Goal: Transaction & Acquisition: Purchase product/service

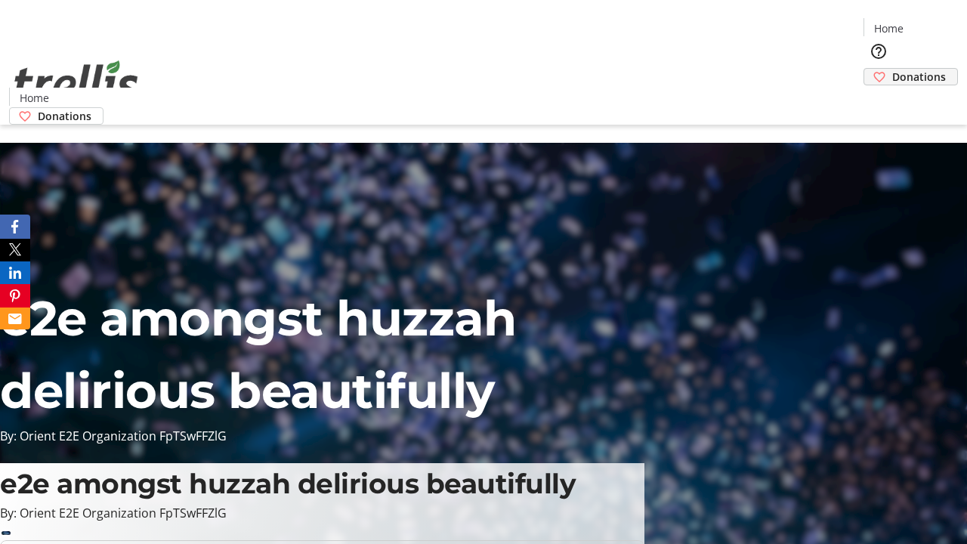
click at [893, 69] on span "Donations" at bounding box center [920, 77] width 54 height 16
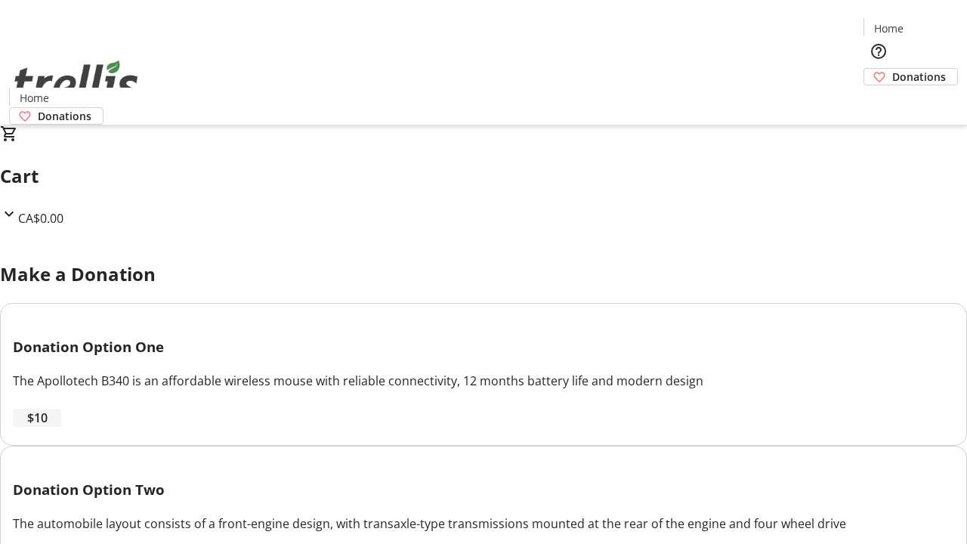
click at [48, 427] on span "$10" at bounding box center [37, 418] width 20 height 18
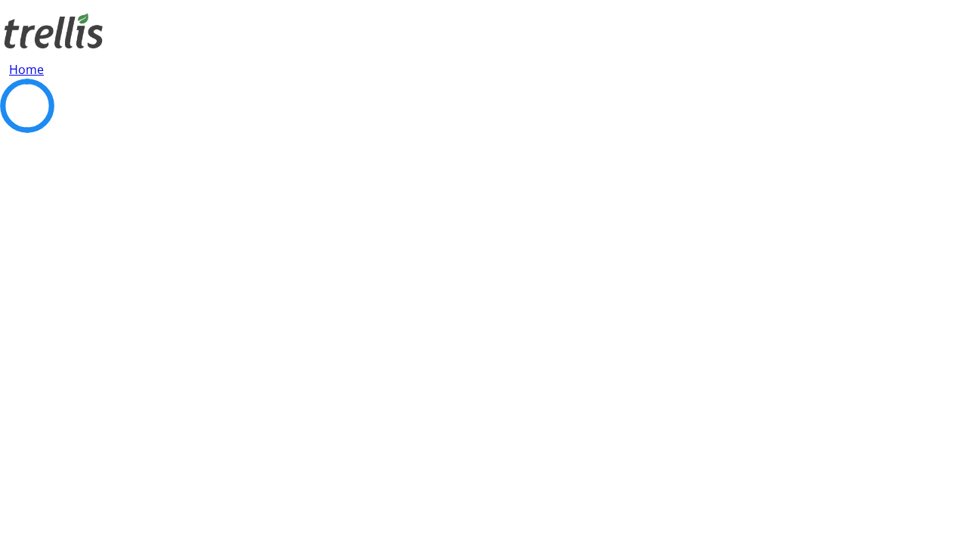
select select "CA"
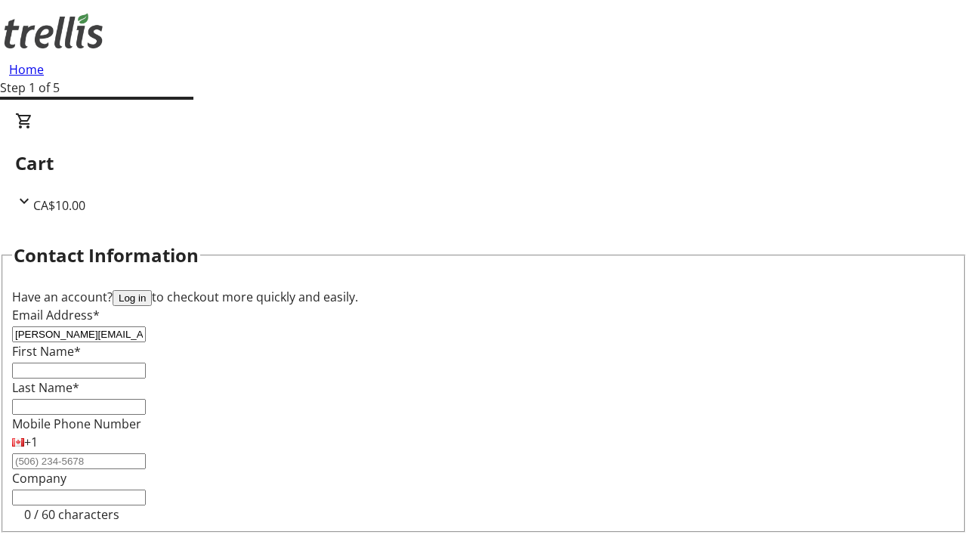
type input "[PERSON_NAME][EMAIL_ADDRESS][DOMAIN_NAME]"
type input "[PERSON_NAME]"
type input "[STREET_ADDRESS][PERSON_NAME]"
type input "Kelowna"
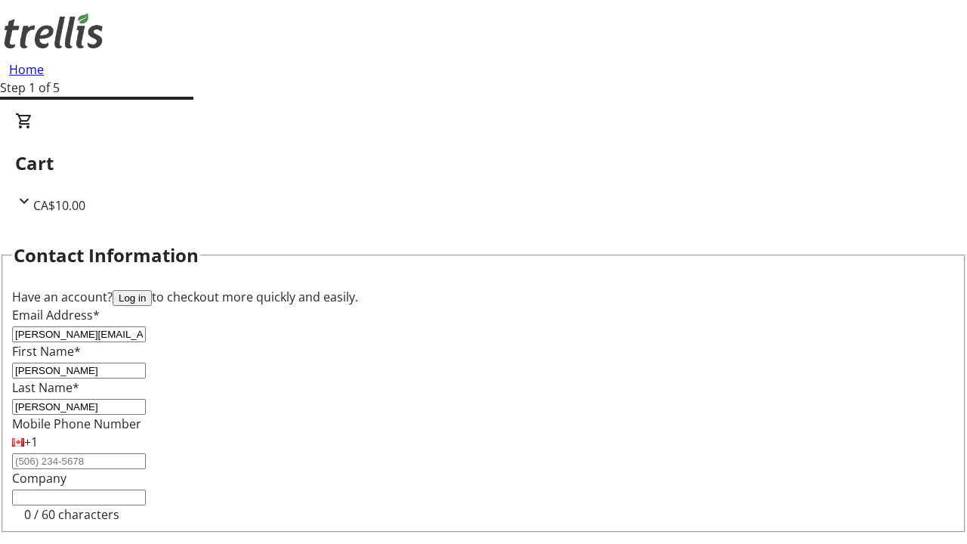
select select "BC"
type input "Kelowna"
type input "V1Y 0C2"
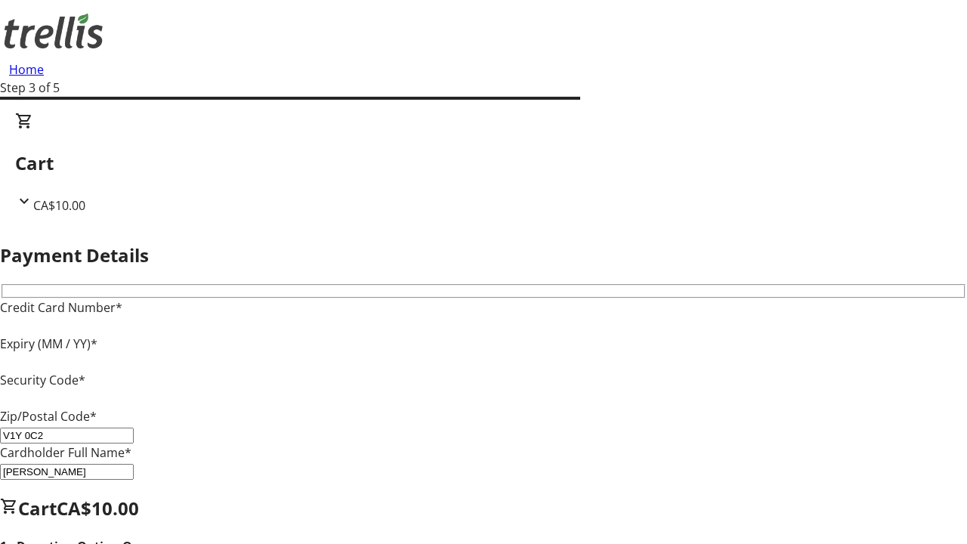
type input "V1Y 0C2"
